Goal: Information Seeking & Learning: Learn about a topic

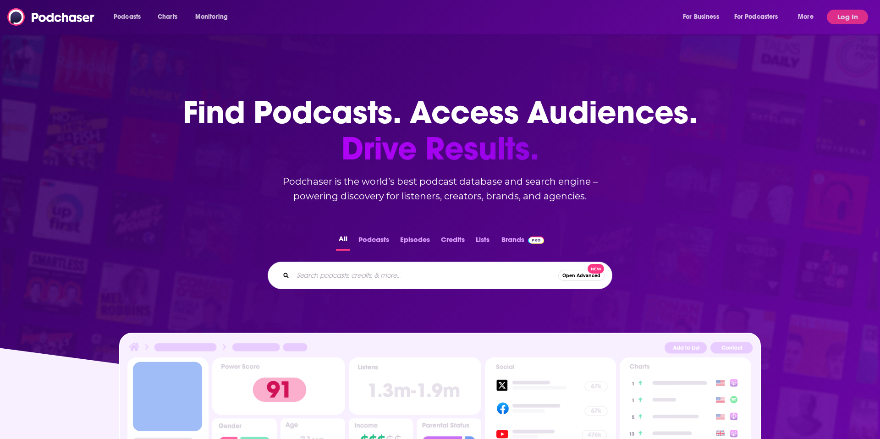
click at [381, 276] on input "Search podcasts, credits, & more..." at bounding box center [425, 275] width 265 height 15
type input "two matts"
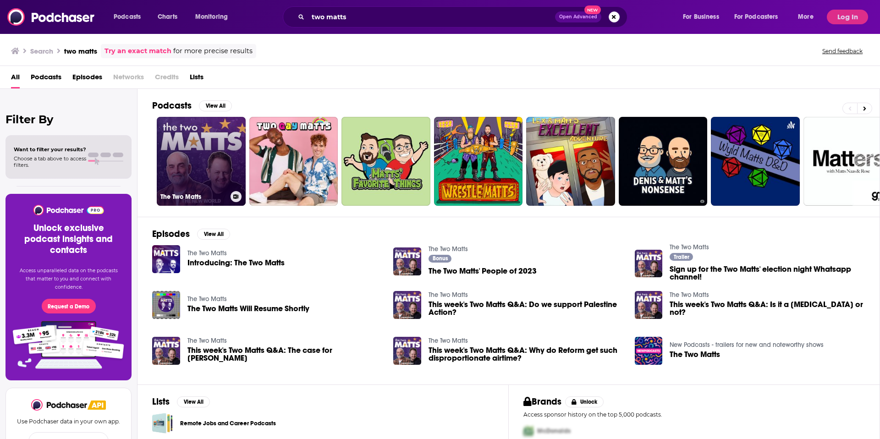
click at [196, 157] on link "The Two Matts" at bounding box center [201, 161] width 89 height 89
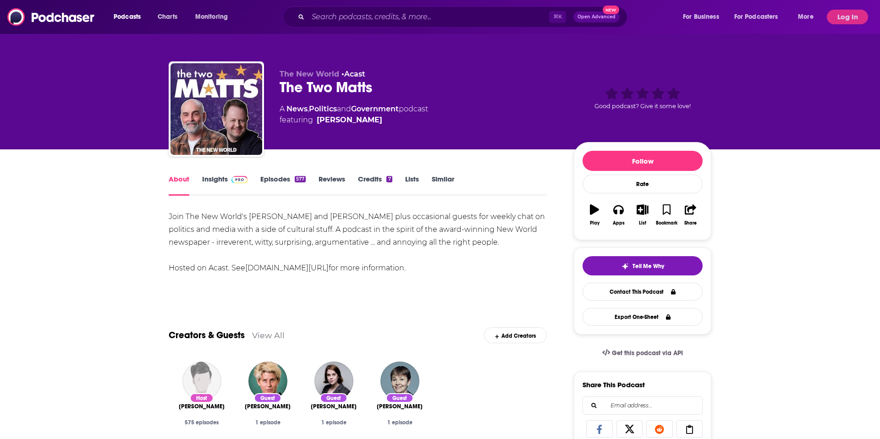
click at [215, 180] on link "Insights" at bounding box center [224, 185] width 45 height 21
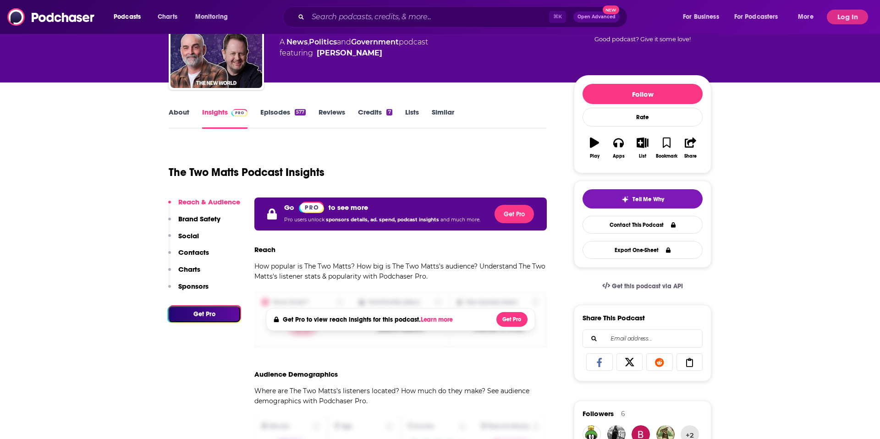
scroll to position [177, 0]
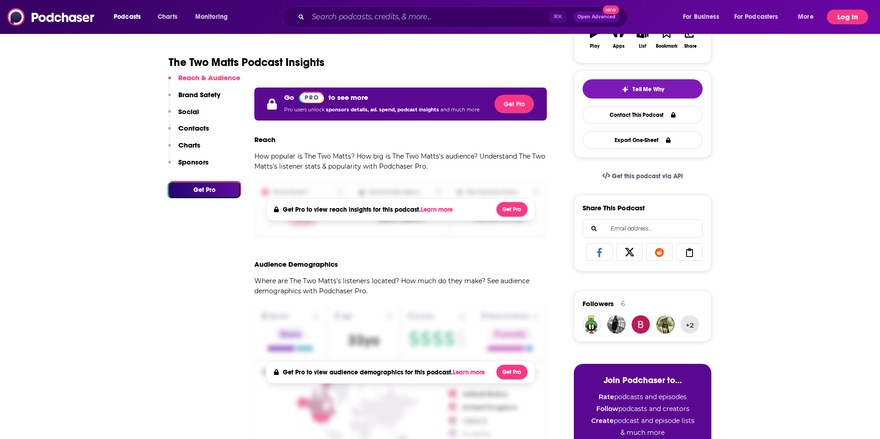
click at [848, 15] on button "Log In" at bounding box center [847, 17] width 41 height 15
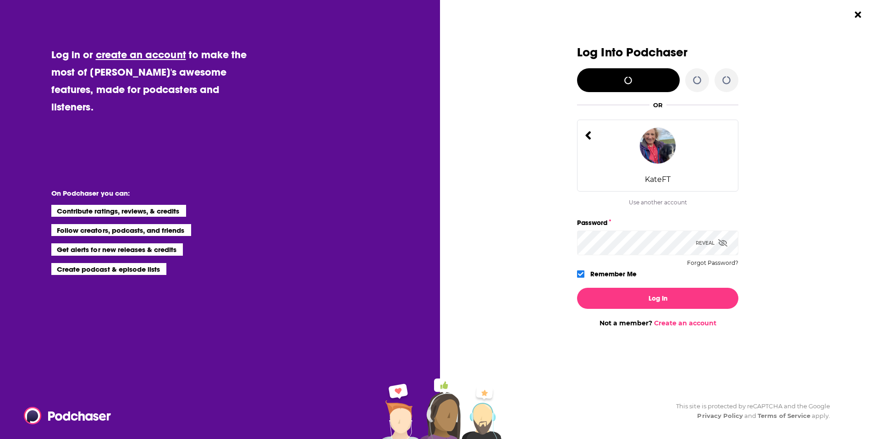
scroll to position [0, 0]
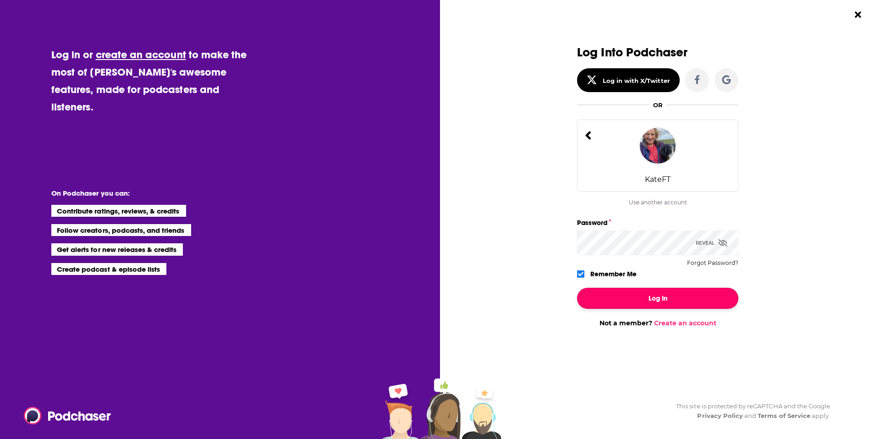
click at [675, 306] on button "Log In" at bounding box center [657, 298] width 161 height 21
